Goal: Information Seeking & Learning: Learn about a topic

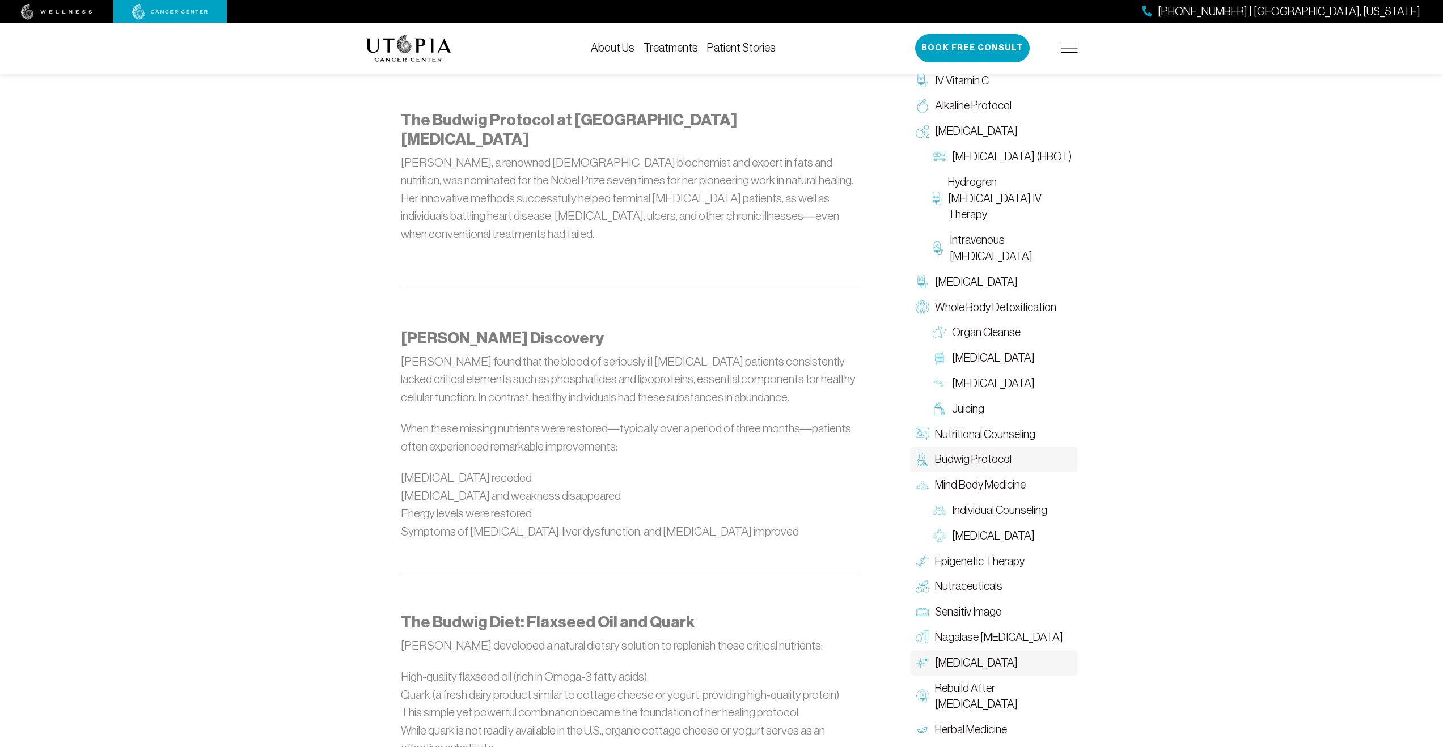
scroll to position [1147, 0]
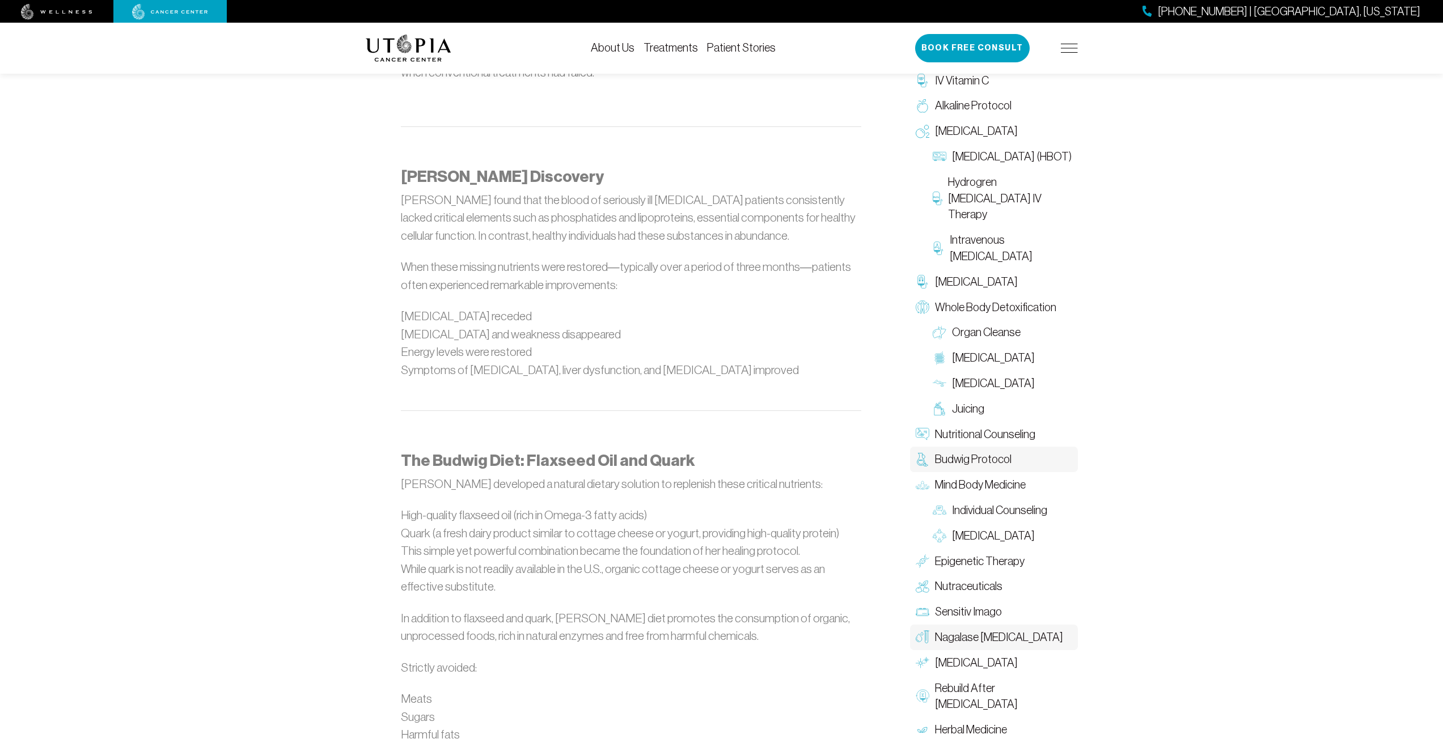
click at [1009, 633] on span "Nagalase [MEDICAL_DATA]" at bounding box center [999, 637] width 128 height 16
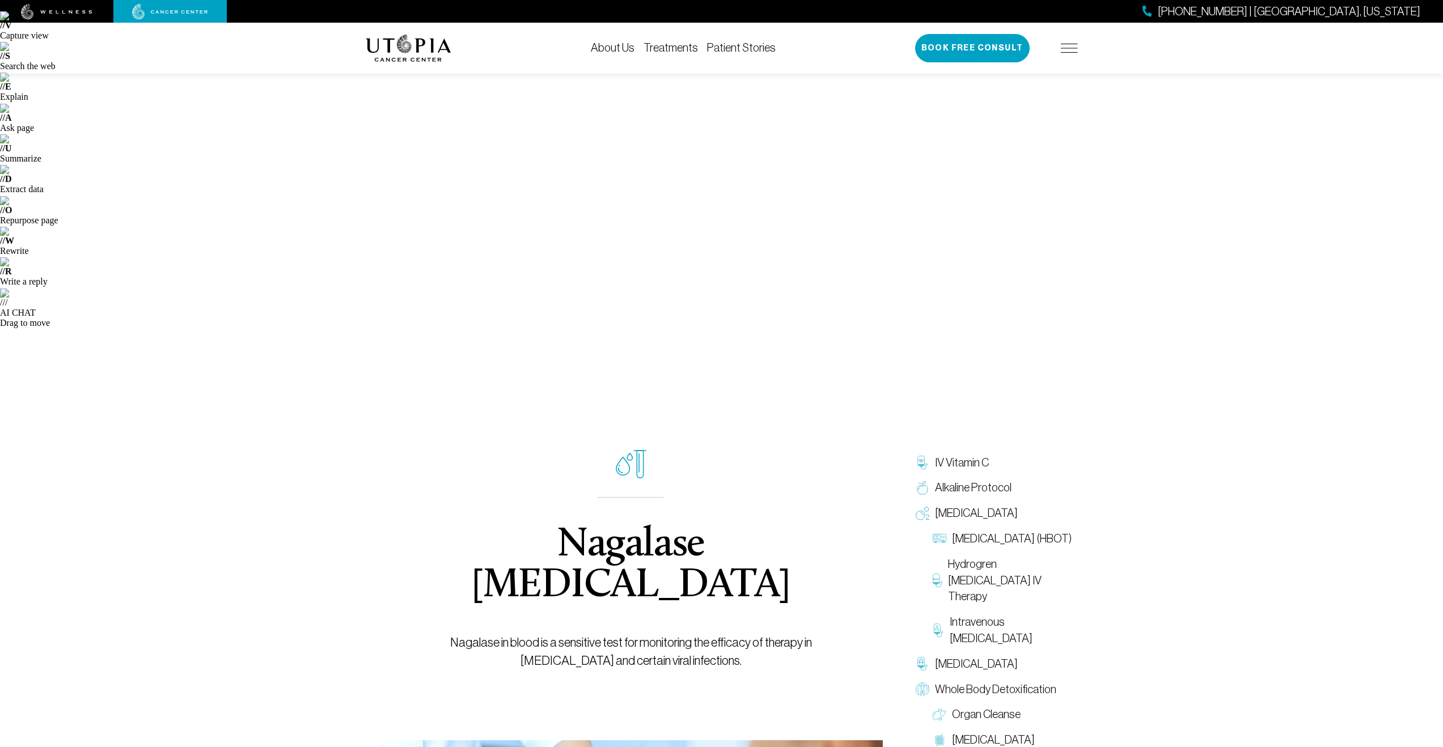
scroll to position [188, 0]
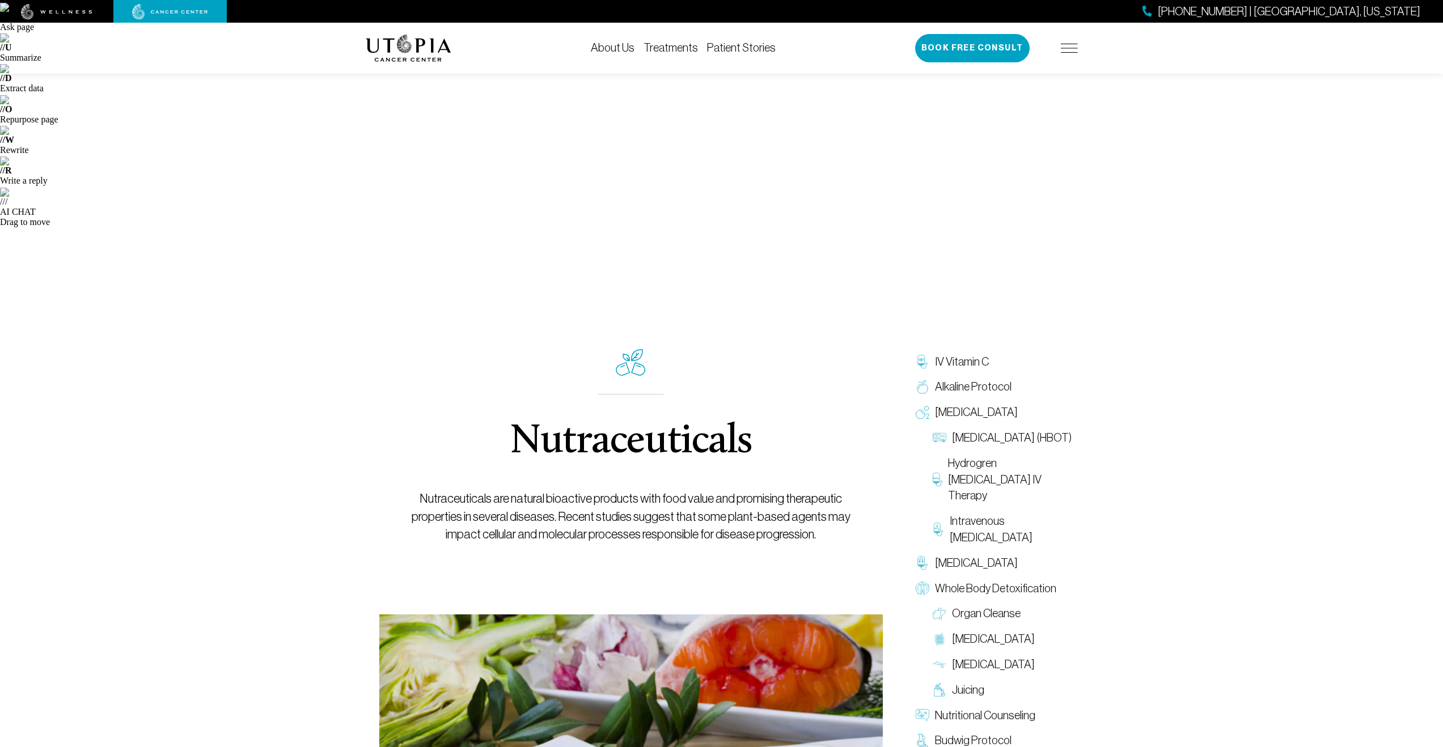
scroll to position [471, 0]
